Goal: Task Accomplishment & Management: Use online tool/utility

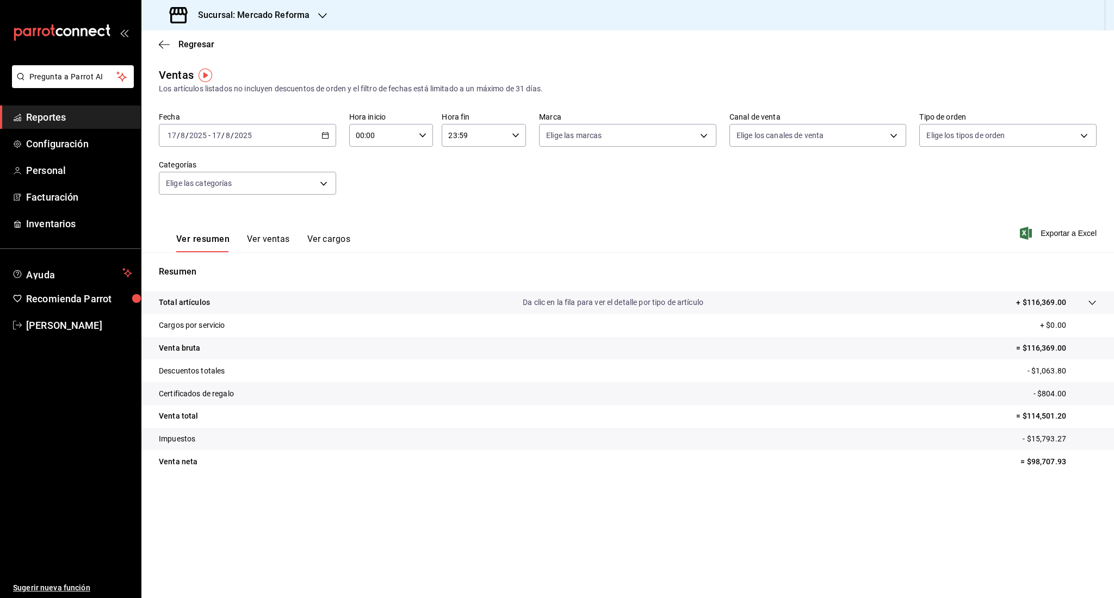
click at [50, 117] on span "Reportes" at bounding box center [79, 117] width 106 height 15
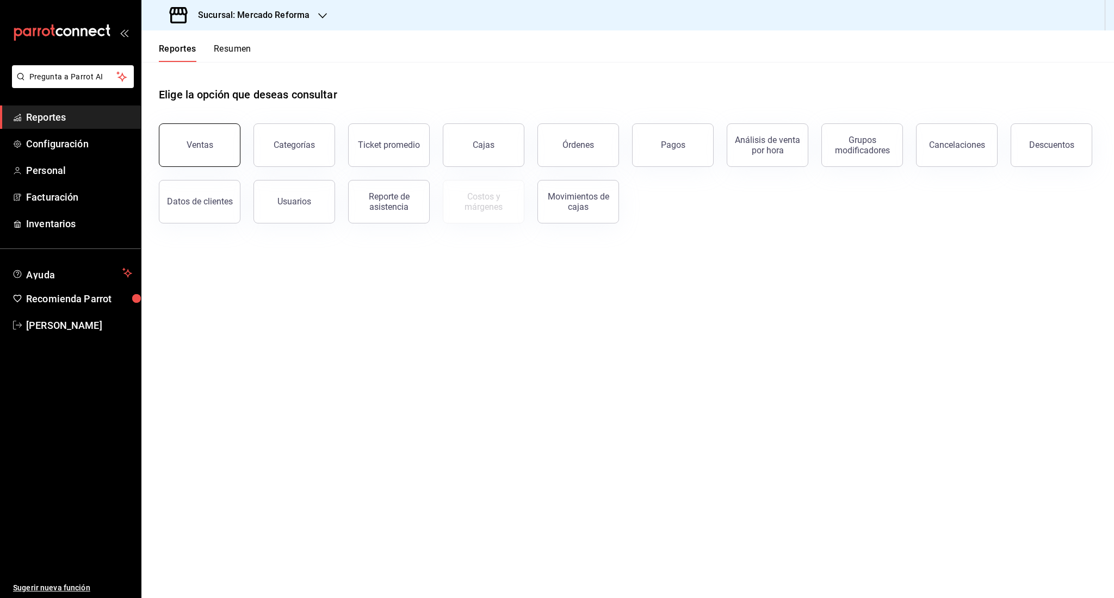
click at [209, 155] on button "Ventas" at bounding box center [200, 145] width 82 height 44
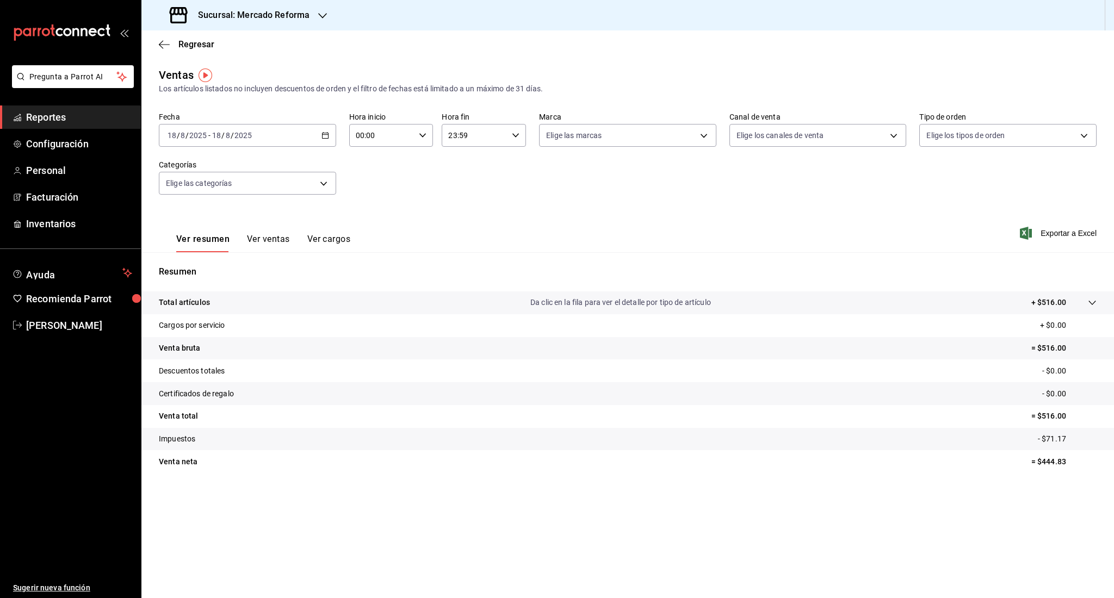
click at [197, 142] on div "[DATE] [DATE] - [DATE] [DATE]" at bounding box center [247, 135] width 177 height 23
click at [211, 264] on span "Rango de fechas" at bounding box center [210, 265] width 84 height 11
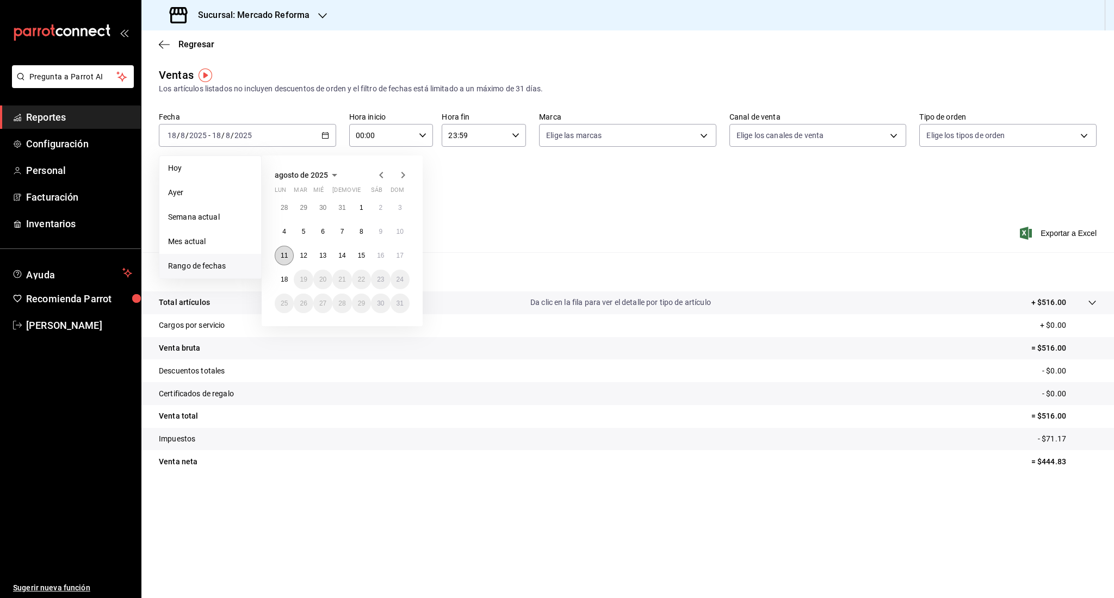
click at [284, 261] on button "11" at bounding box center [284, 256] width 19 height 20
click at [280, 283] on button "18" at bounding box center [284, 280] width 19 height 20
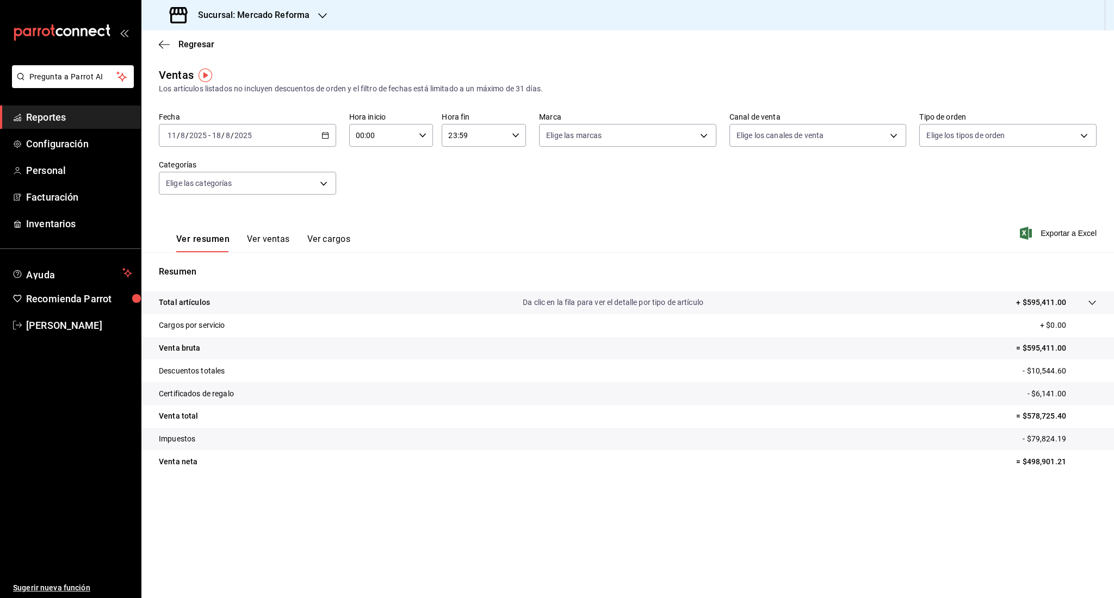
click at [481, 139] on input "23:59" at bounding box center [475, 136] width 66 height 22
click at [462, 182] on button "05" at bounding box center [463, 172] width 38 height 22
type input "05:59"
drag, startPoint x: 685, startPoint y: 232, endPoint x: 624, endPoint y: 202, distance: 67.6
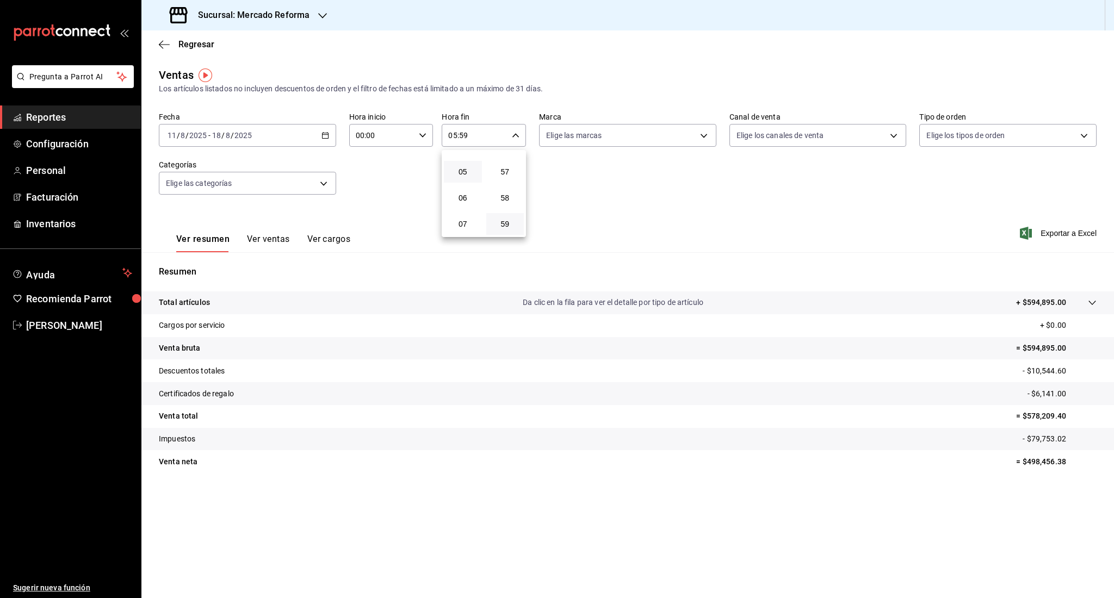
click at [624, 202] on div at bounding box center [557, 299] width 1114 height 598
click at [1082, 233] on span "Exportar a Excel" at bounding box center [1059, 233] width 75 height 13
